Goal: Transaction & Acquisition: Subscribe to service/newsletter

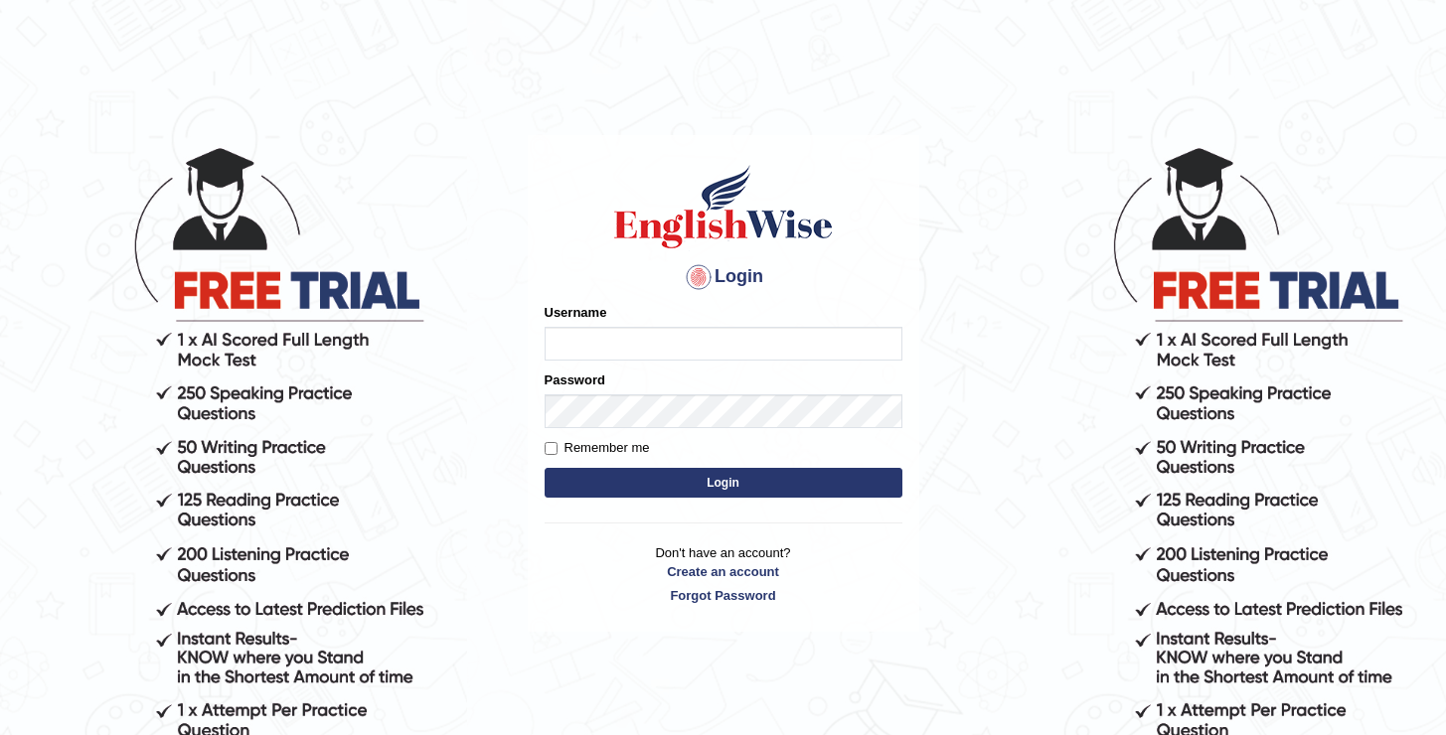
type input "oguzhan"
click at [545, 468] on button "Login" at bounding box center [724, 483] width 358 height 30
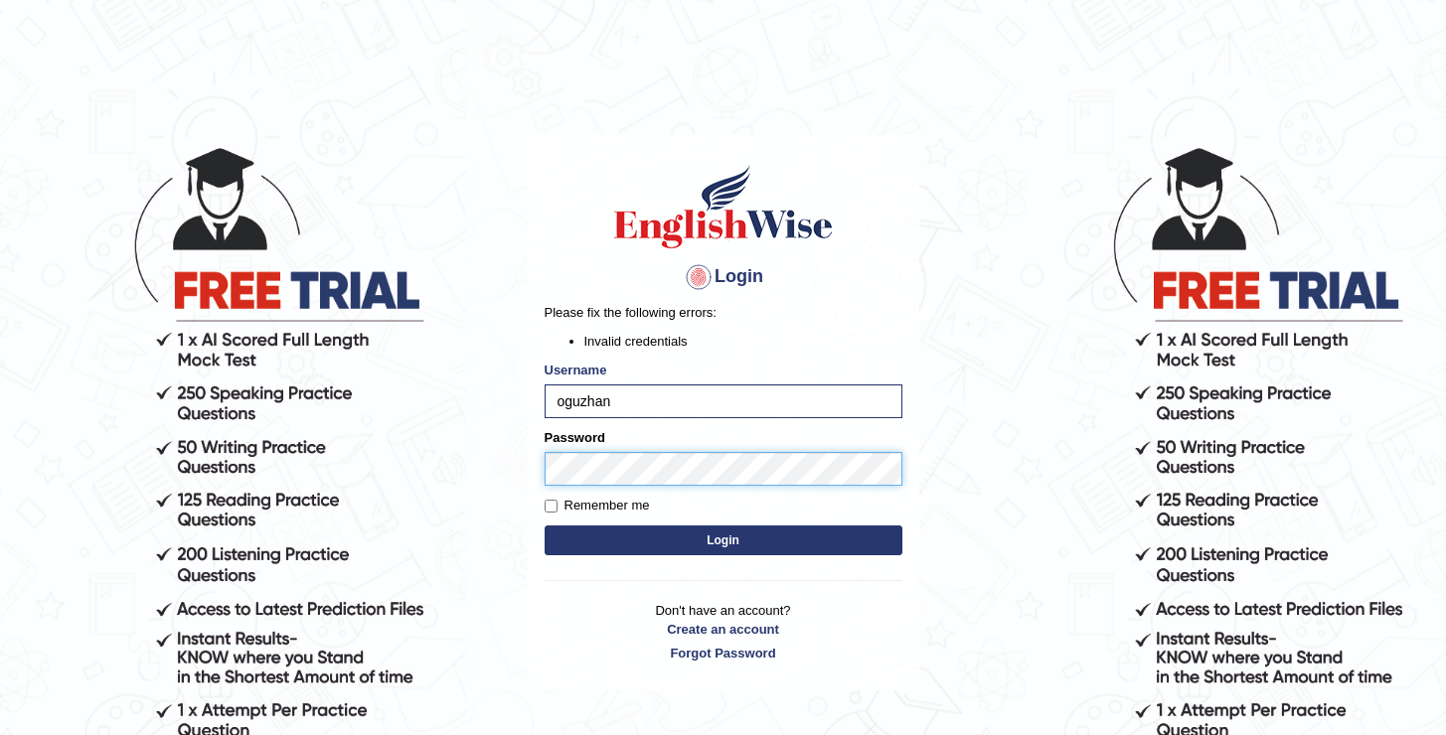
click at [545, 526] on button "Login" at bounding box center [724, 541] width 358 height 30
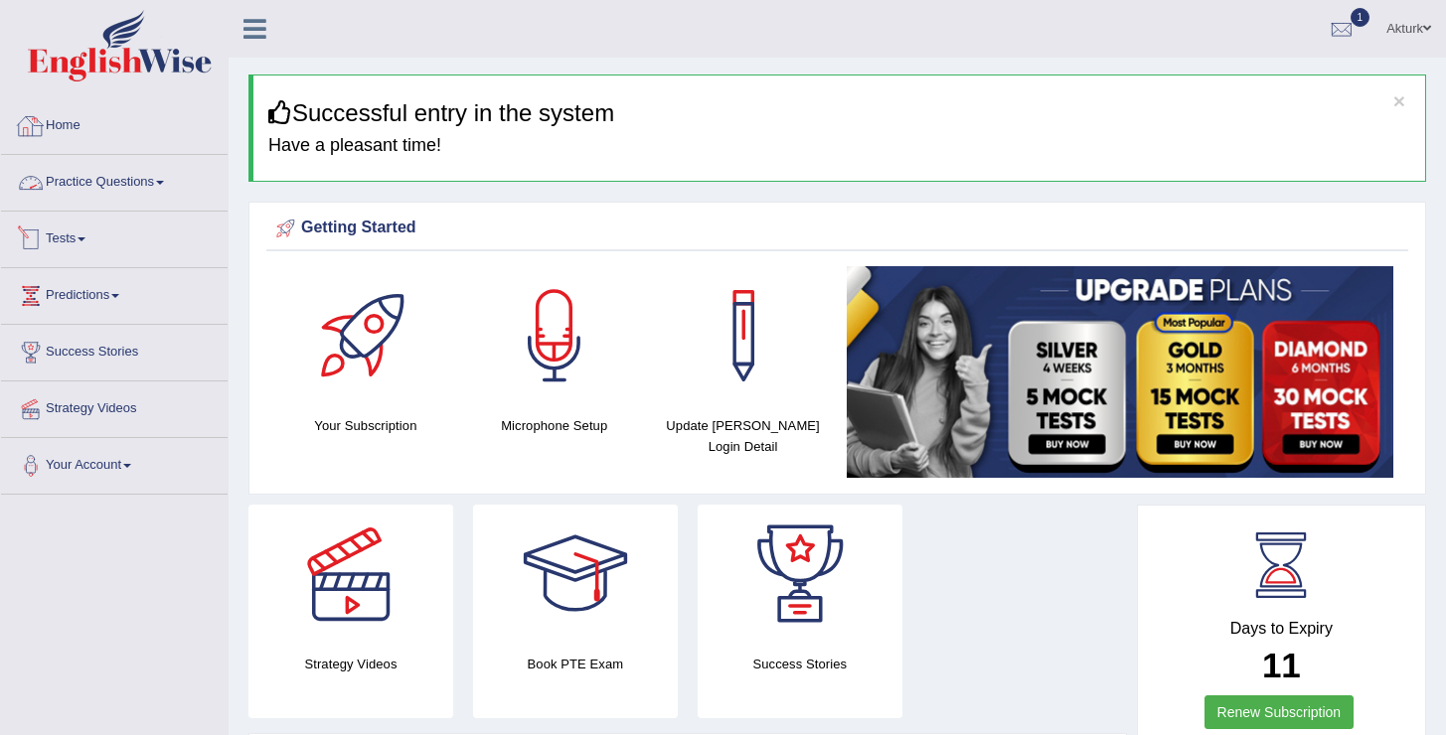
click at [77, 233] on link "Tests" at bounding box center [114, 237] width 227 height 50
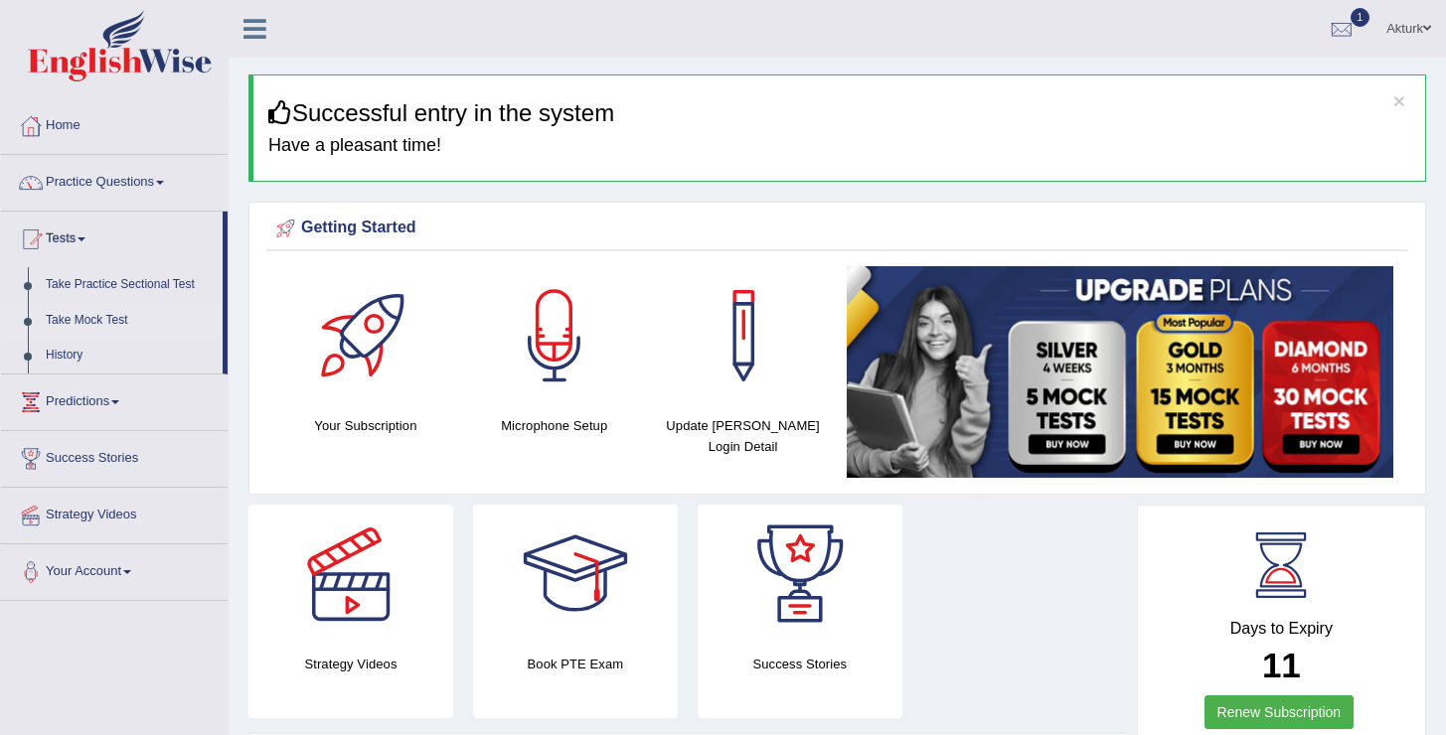
click at [81, 314] on link "Take Mock Test" at bounding box center [130, 321] width 186 height 36
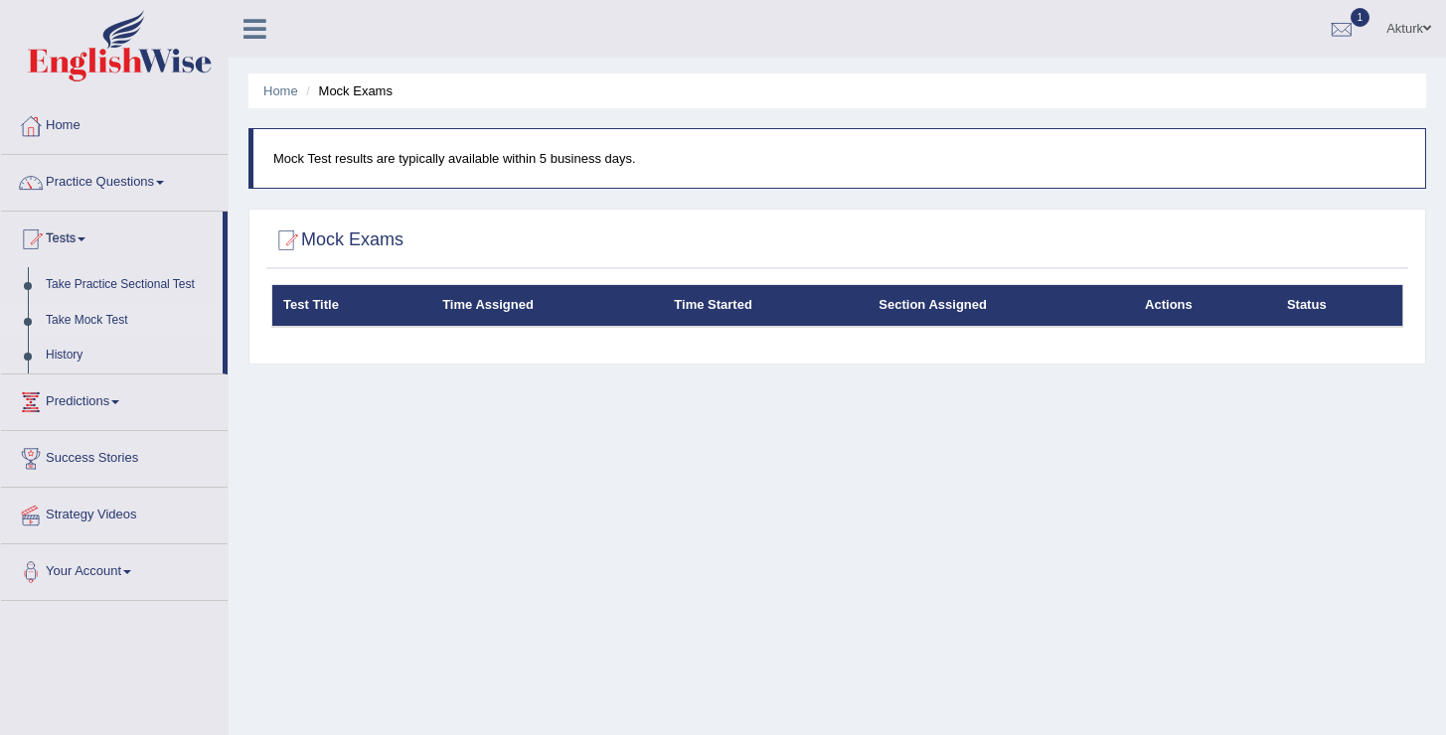
click at [617, 404] on div "Home Mock Exams Mock Test results are typically available within 5 business day…" at bounding box center [837, 497] width 1217 height 994
click at [86, 229] on link "Tests" at bounding box center [112, 237] width 222 height 50
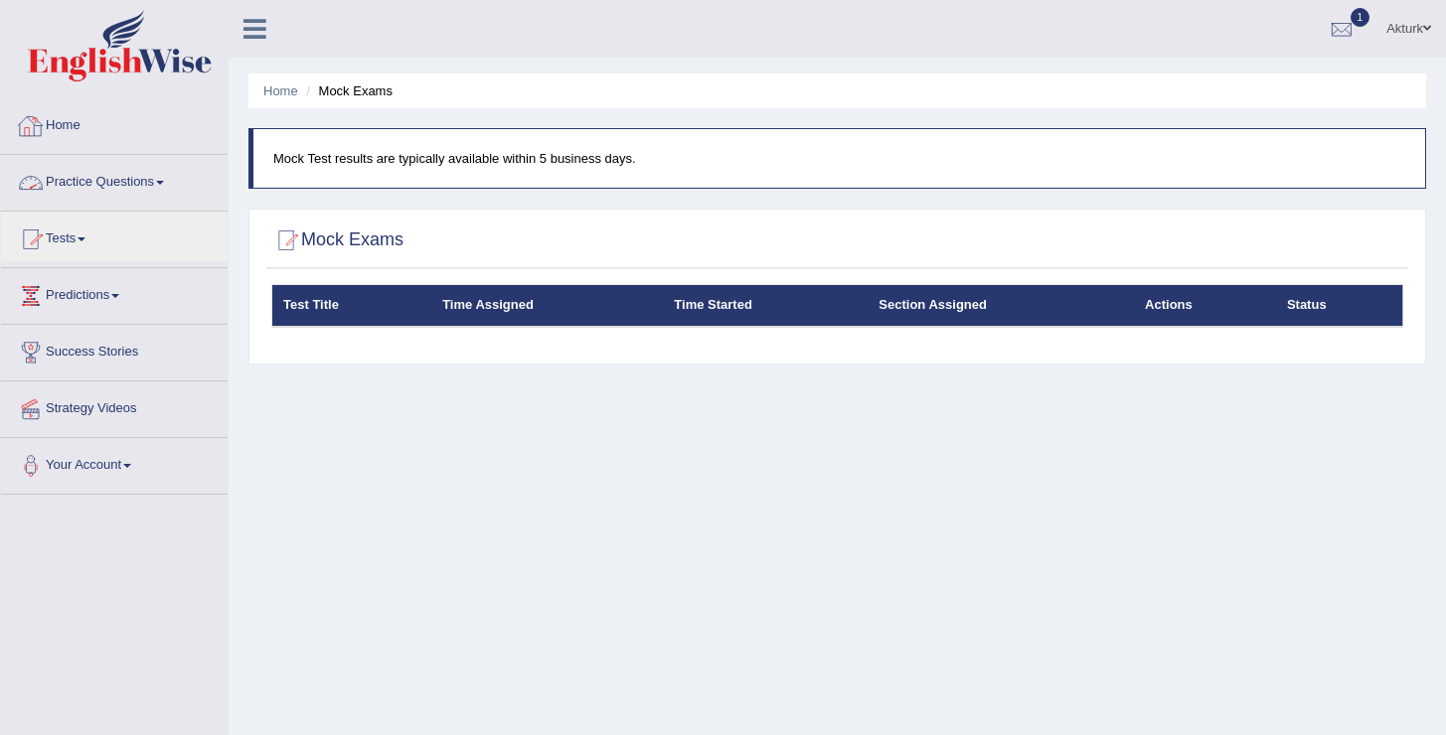
click at [64, 136] on link "Home" at bounding box center [114, 123] width 227 height 50
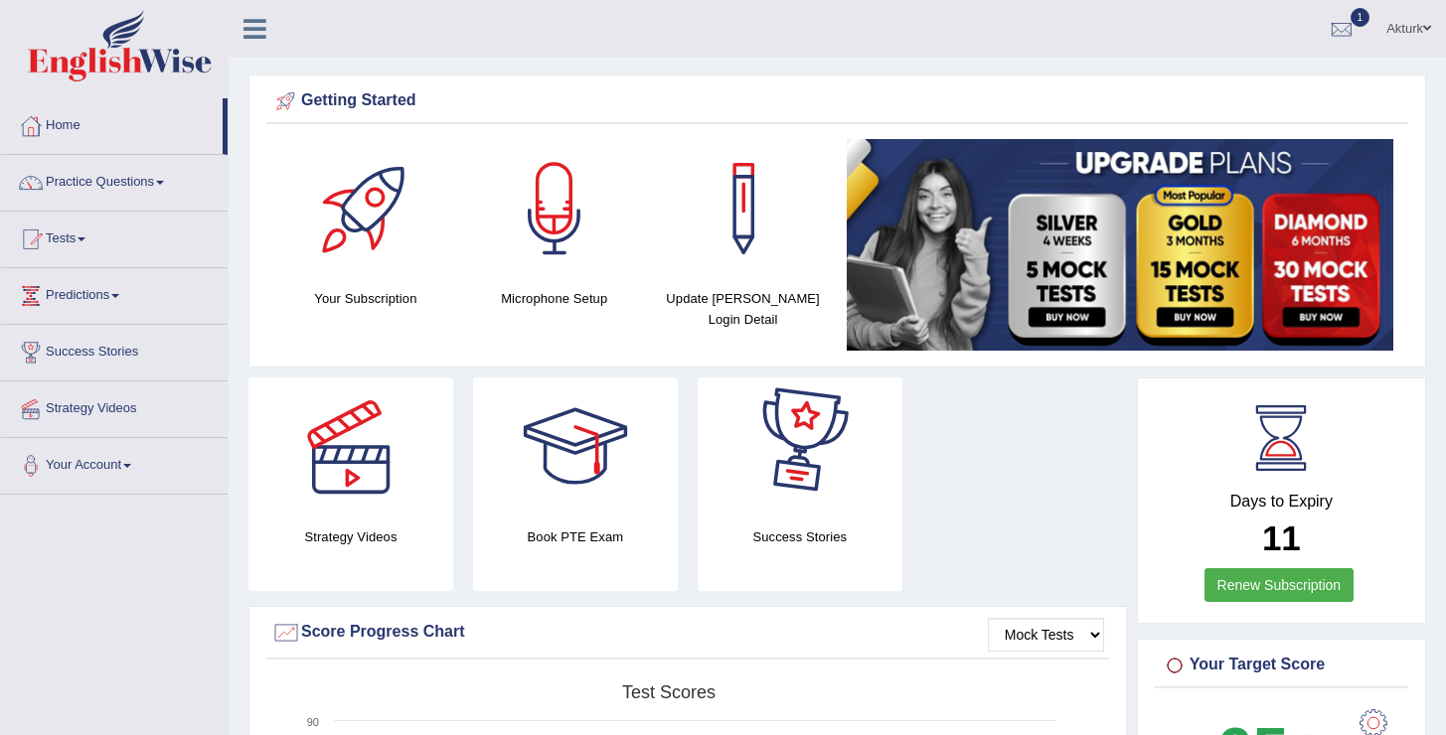
click at [1242, 587] on link "Renew Subscription" at bounding box center [1280, 585] width 150 height 34
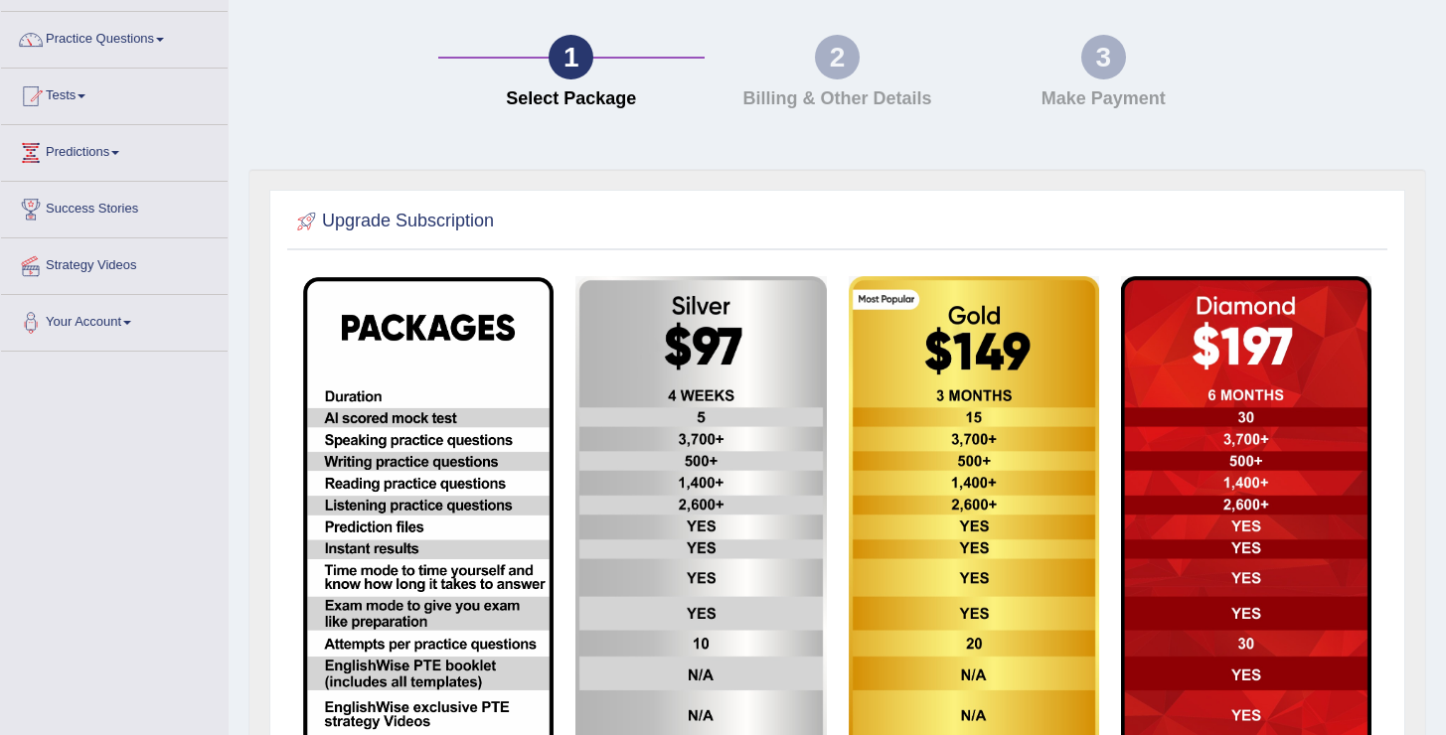
scroll to position [207, 0]
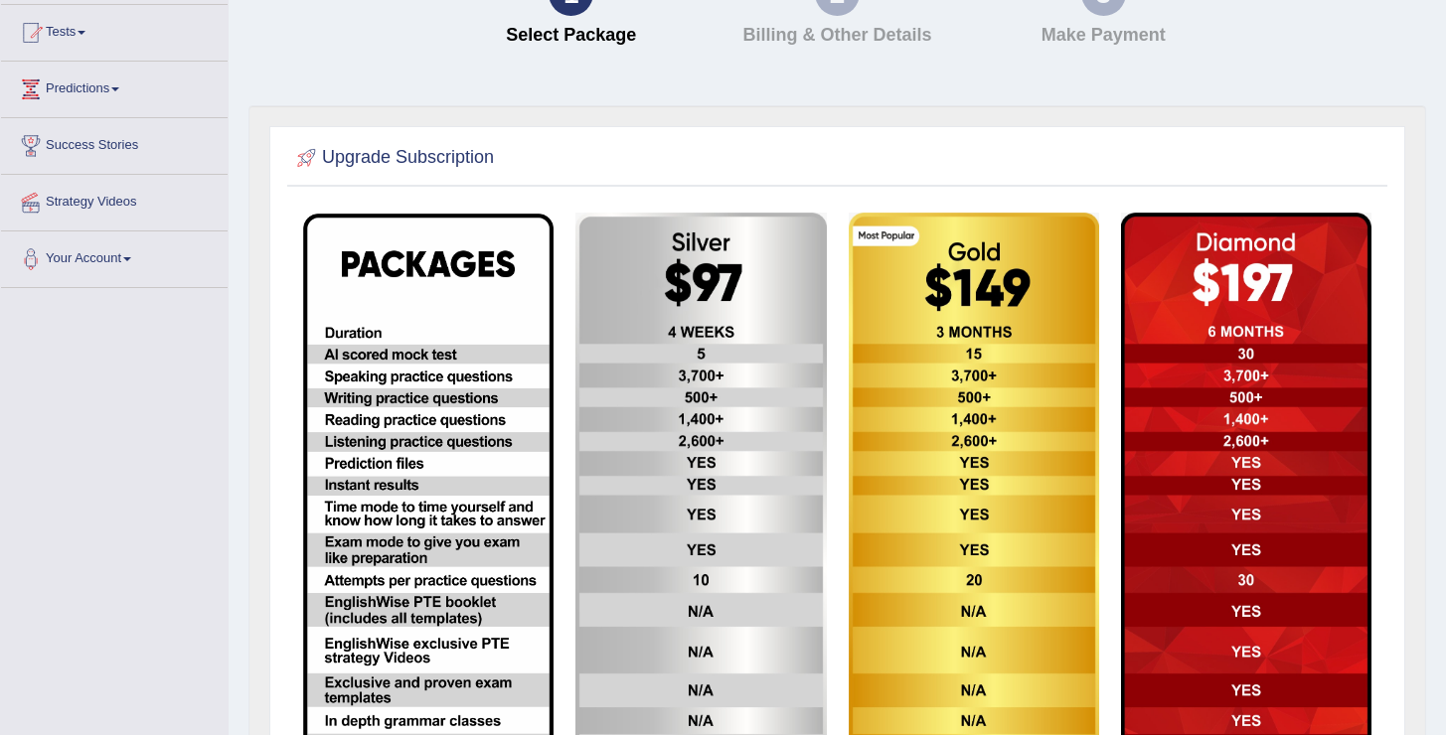
click at [950, 505] on img at bounding box center [974, 495] width 250 height 565
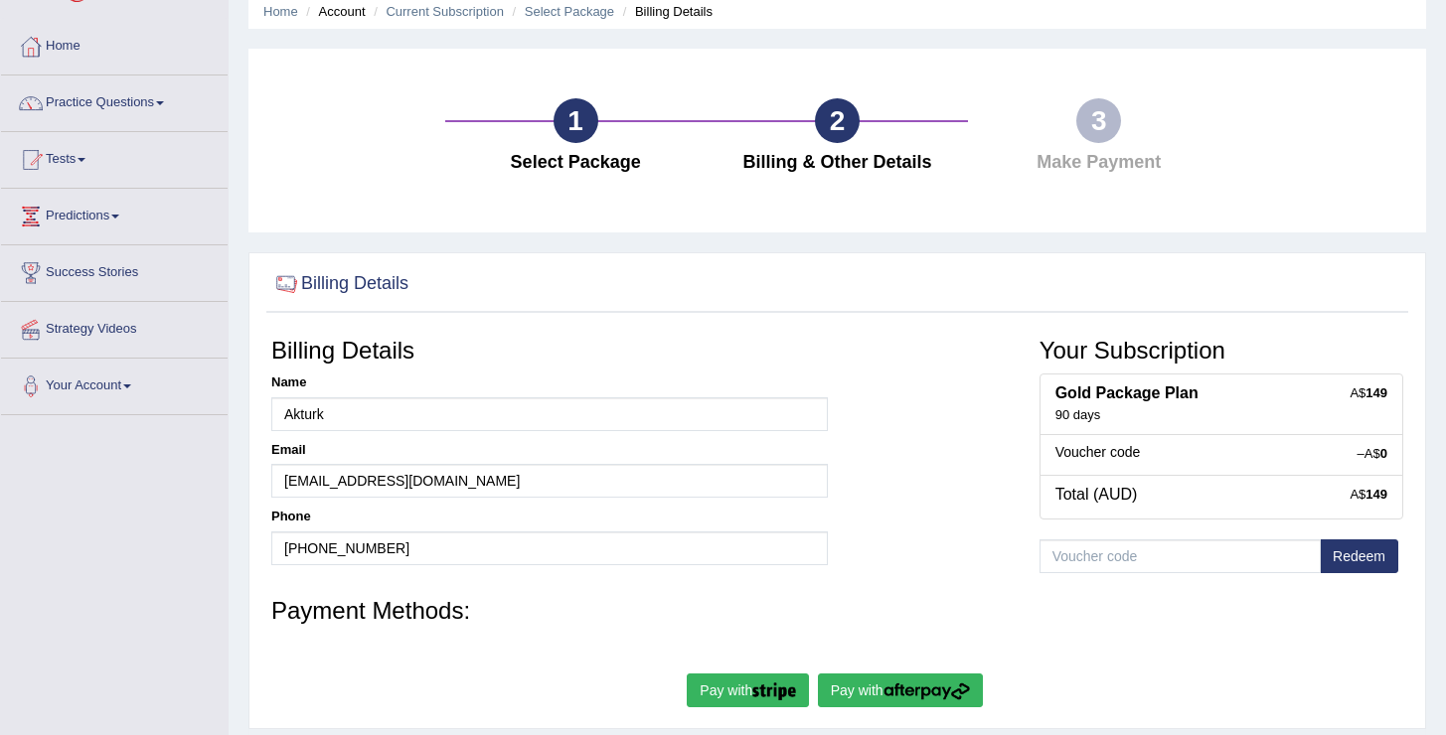
scroll to position [126, 0]
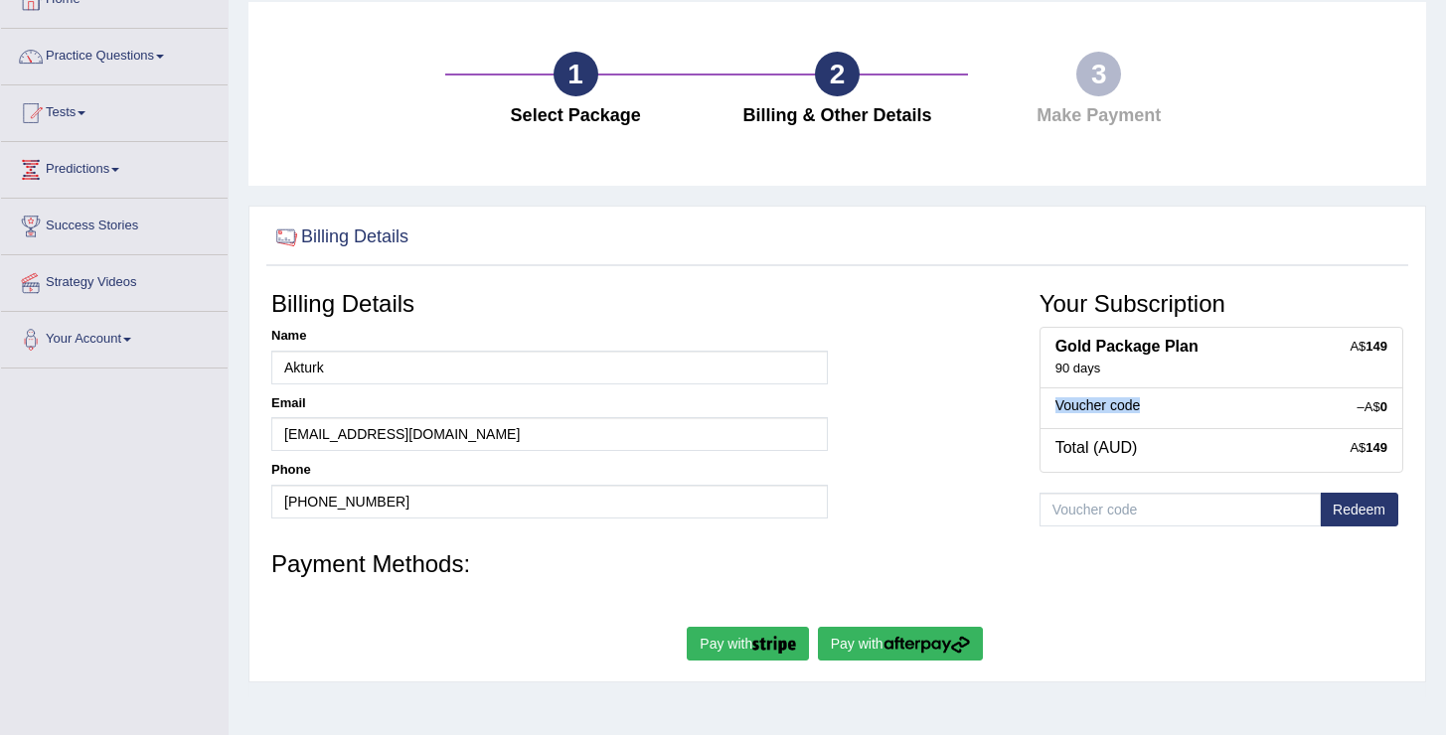
drag, startPoint x: 1144, startPoint y: 404, endPoint x: 1047, endPoint y: 403, distance: 97.4
click at [1047, 403] on div "–A$ 0 Voucher code" at bounding box center [1222, 409] width 364 height 42
click at [997, 418] on div "Billing Details Name Akturk Email oguzhanakturk2@gmail.com Phone +61483856142 Y…" at bounding box center [837, 411] width 1152 height 260
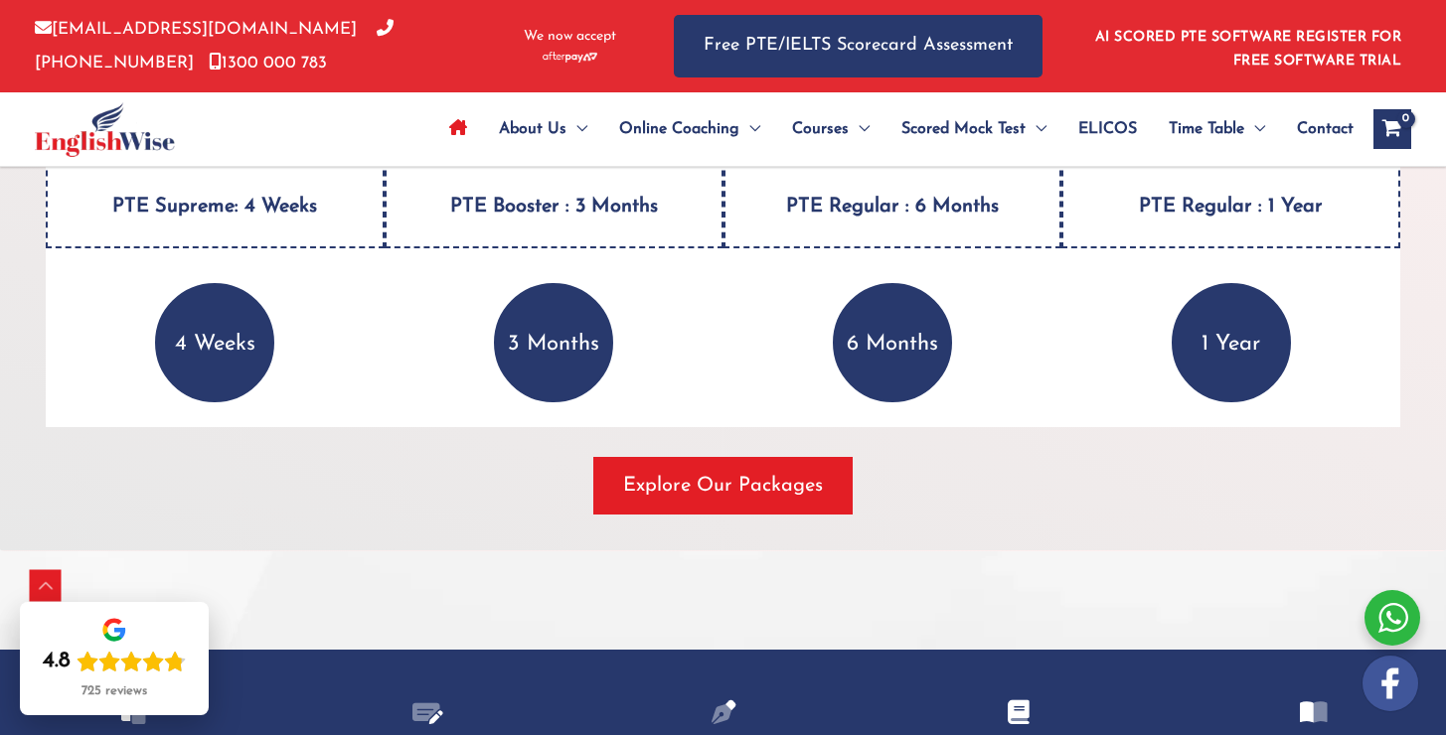
scroll to position [2777, 0]
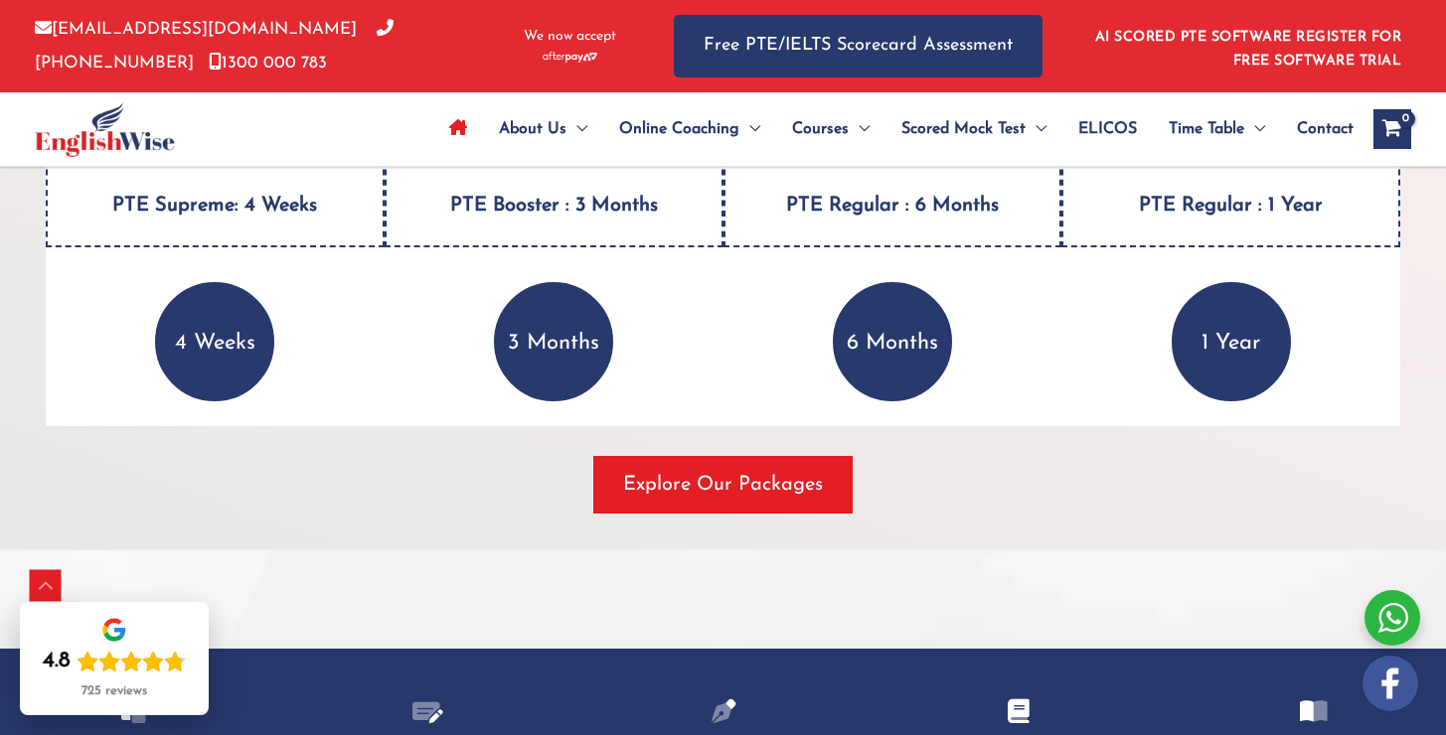
click at [540, 354] on p "3 Months" at bounding box center [553, 341] width 119 height 119
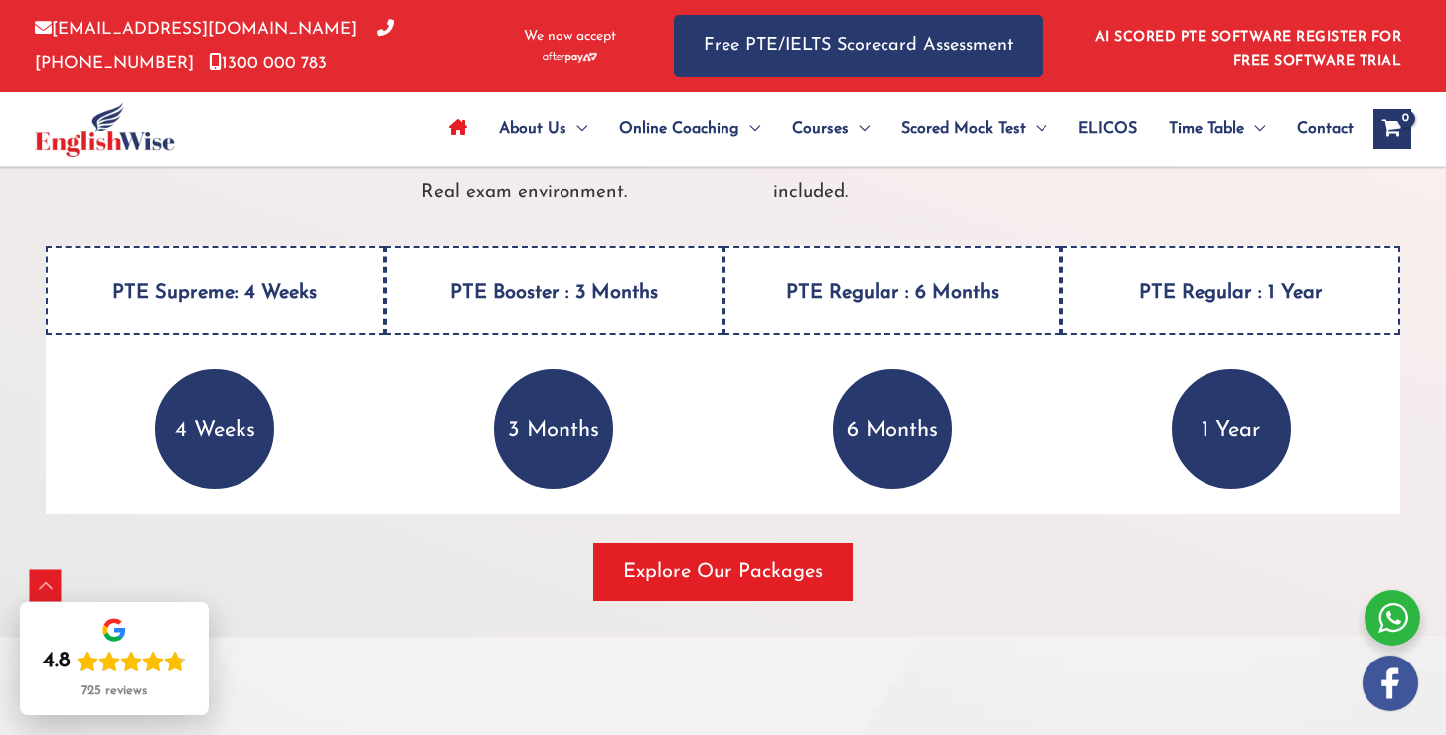
scroll to position [2684, 0]
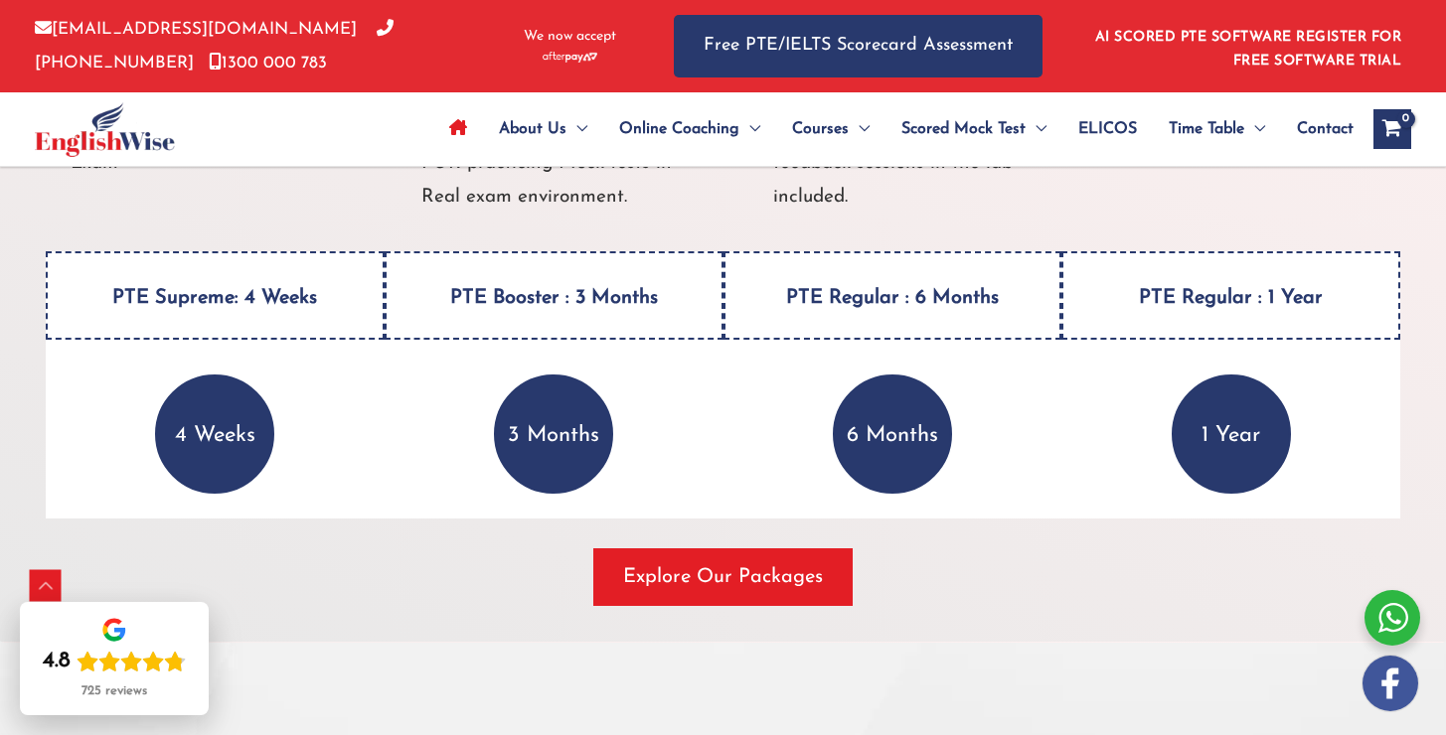
click at [559, 308] on h4 "PTE Booster : 3 Months" at bounding box center [554, 295] width 339 height 88
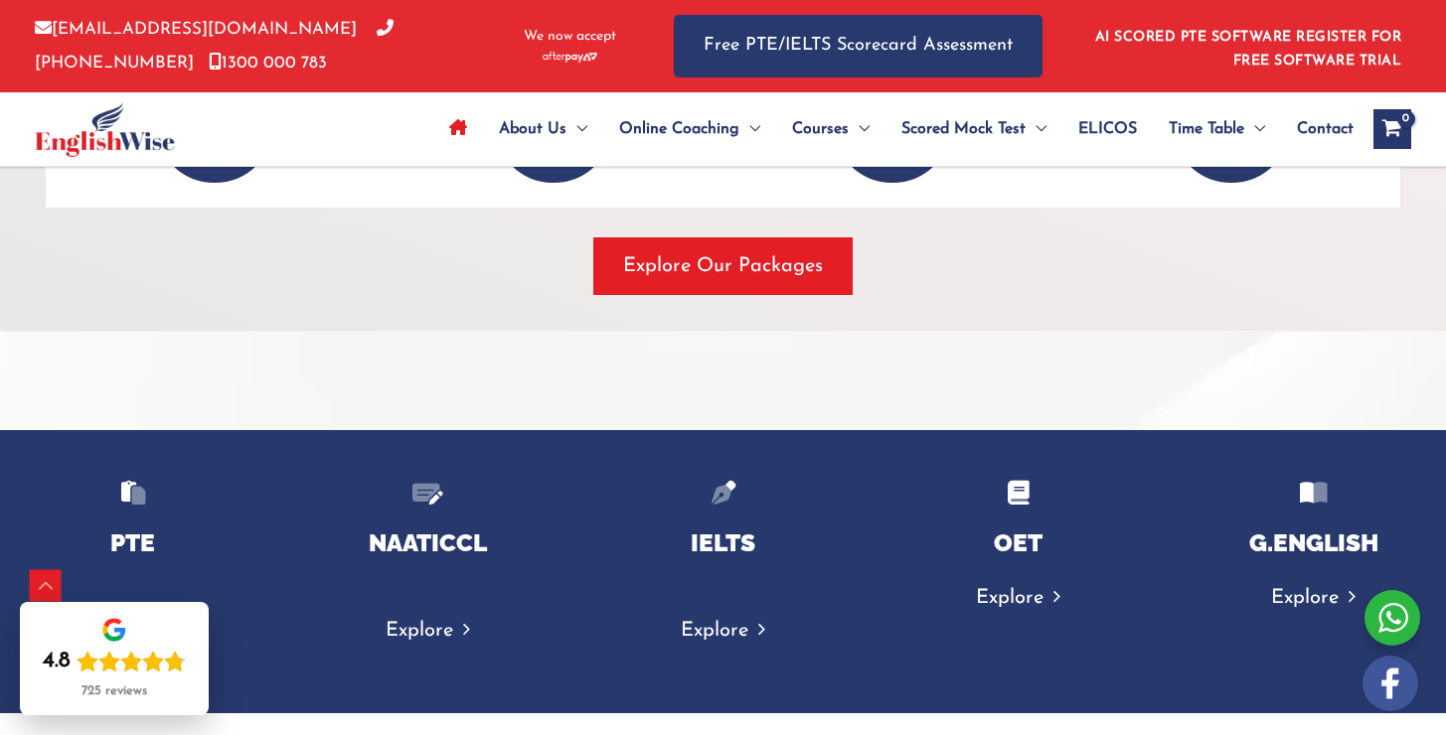
scroll to position [2992, 0]
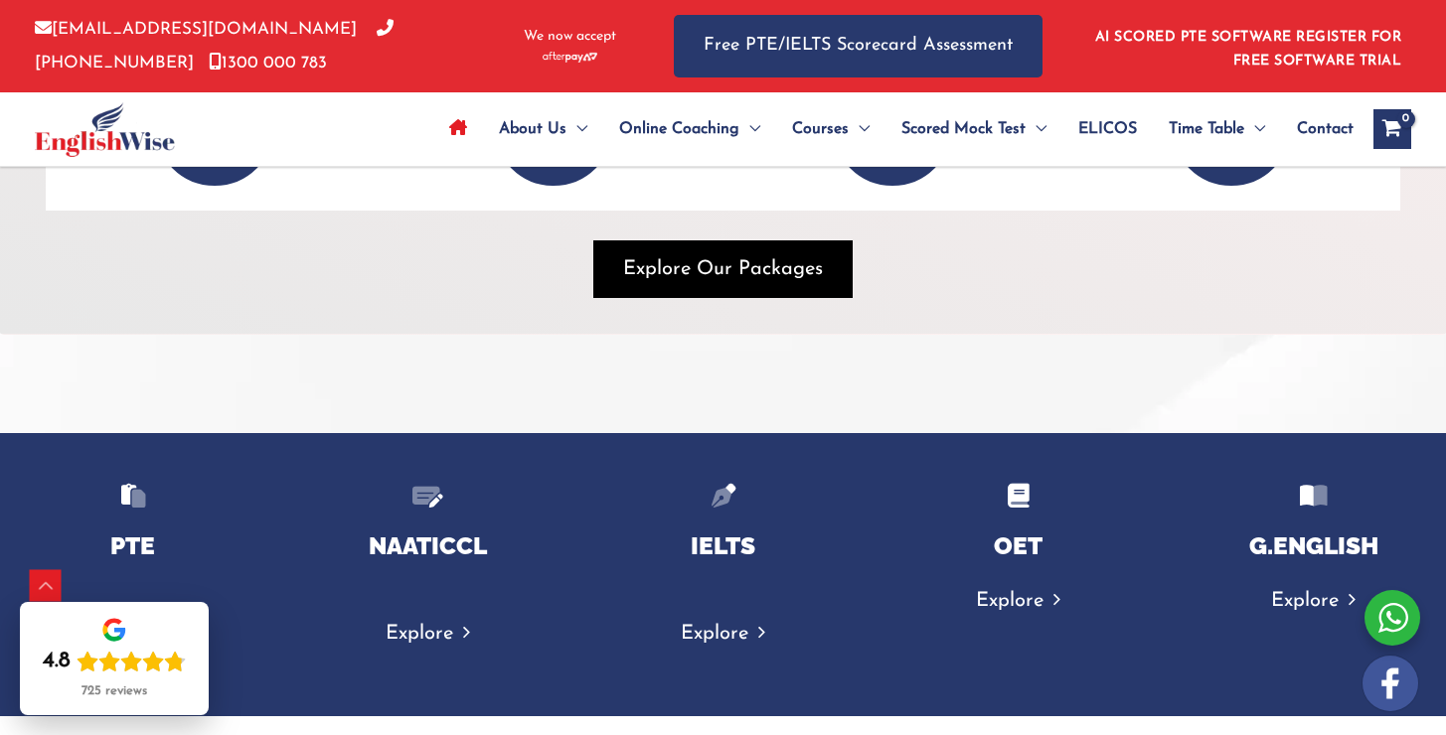
click at [686, 289] on span "button" at bounding box center [722, 270] width 259 height 58
